Goal: Task Accomplishment & Management: Use online tool/utility

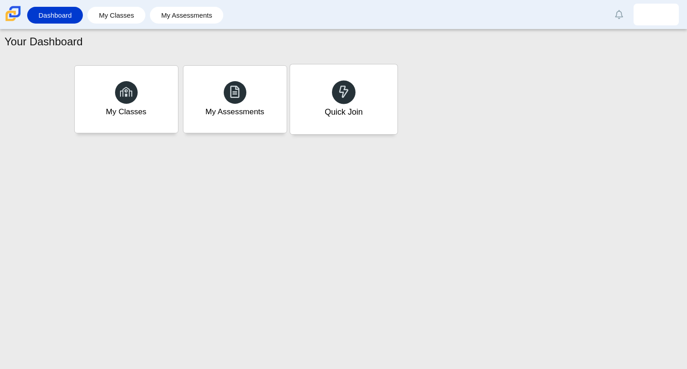
click at [366, 124] on div "Quick Join" at bounding box center [343, 99] width 107 height 70
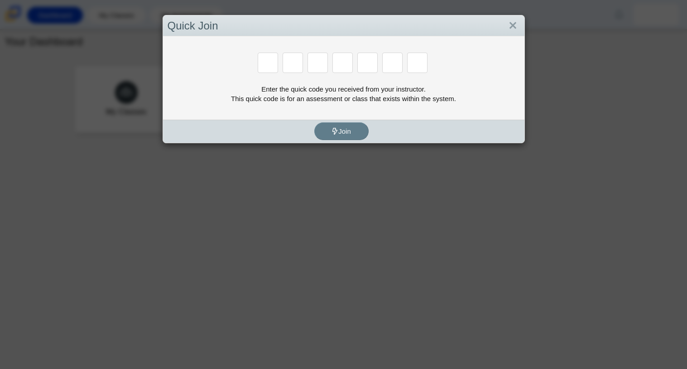
click at [366, 124] on div "Join" at bounding box center [341, 131] width 357 height 23
click at [273, 60] on input "Enter Access Code Digit 1" at bounding box center [268, 63] width 20 height 20
type input "d"
type input "a"
type input "w"
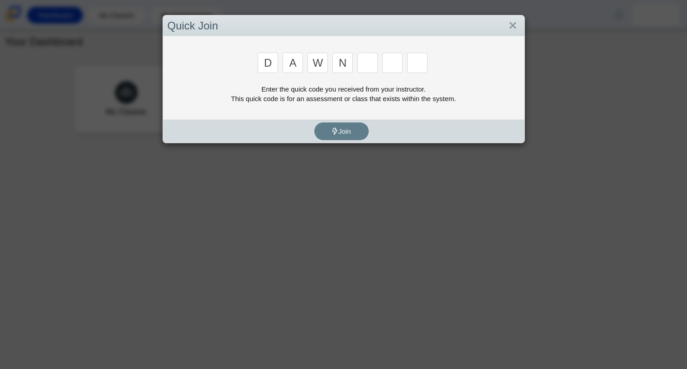
type input "n"
type input "q"
type input "a"
type input "7"
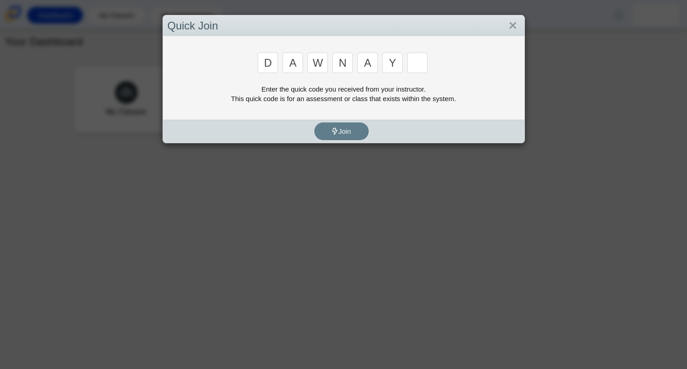
type input "y"
type input "3"
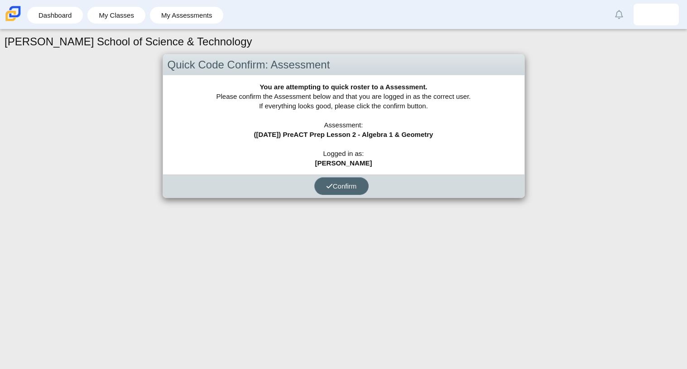
click at [349, 187] on span "Confirm" at bounding box center [341, 186] width 31 height 8
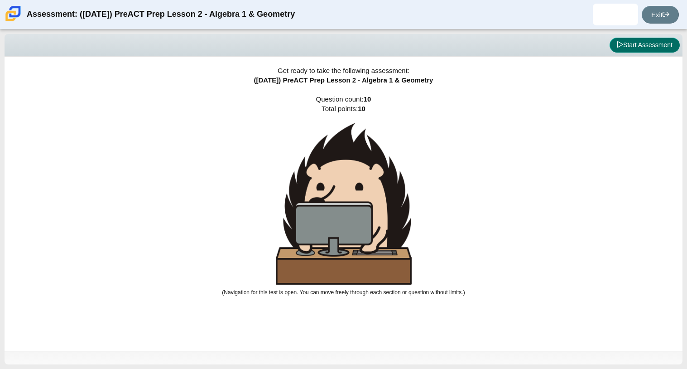
click at [639, 42] on button "Start Assessment" at bounding box center [644, 45] width 70 height 15
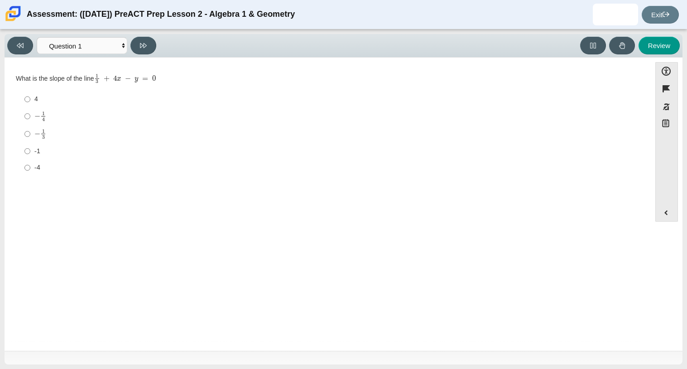
click at [153, 38] on div "Viewing Question 1 of 10 in Pacing Mode Questions Question 1 Question 2 Questio…" at bounding box center [83, 46] width 153 height 18
click at [151, 41] on button at bounding box center [143, 46] width 26 height 18
click at [149, 48] on button at bounding box center [143, 46] width 26 height 18
click at [12, 47] on button at bounding box center [20, 46] width 26 height 18
click at [139, 44] on button at bounding box center [143, 46] width 26 height 18
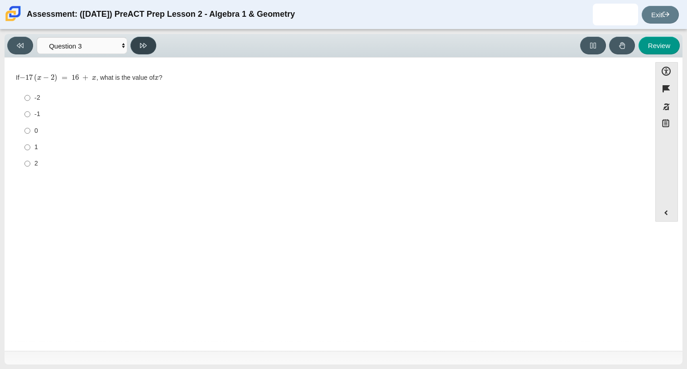
click at [139, 44] on button at bounding box center [143, 46] width 26 height 18
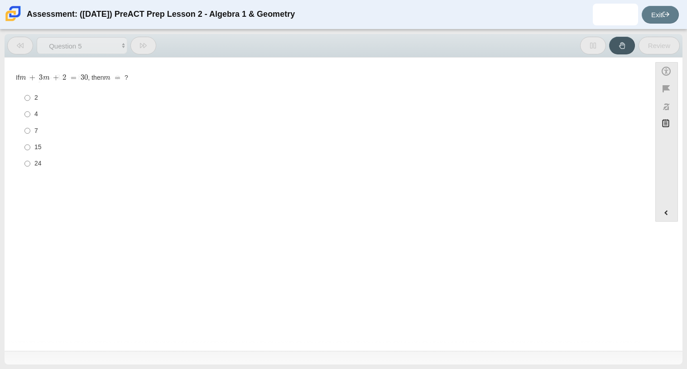
click at [139, 44] on button at bounding box center [143, 46] width 26 height 18
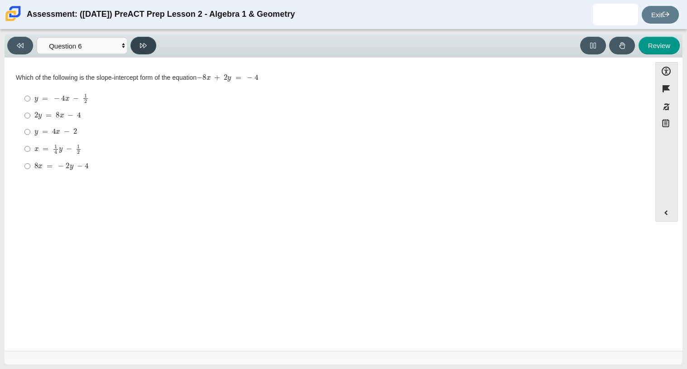
click at [139, 44] on button at bounding box center [143, 46] width 26 height 18
click at [23, 48] on button at bounding box center [20, 46] width 26 height 18
select select "bbf5d072-3e0b-44c4-9a12-6e7c9033f65b"
